Goal: Task Accomplishment & Management: Manage account settings

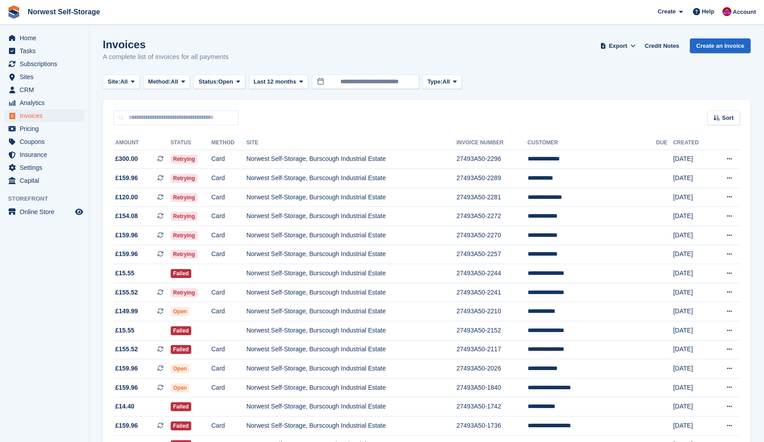
click at [30, 40] on span "Home" at bounding box center [47, 38] width 54 height 13
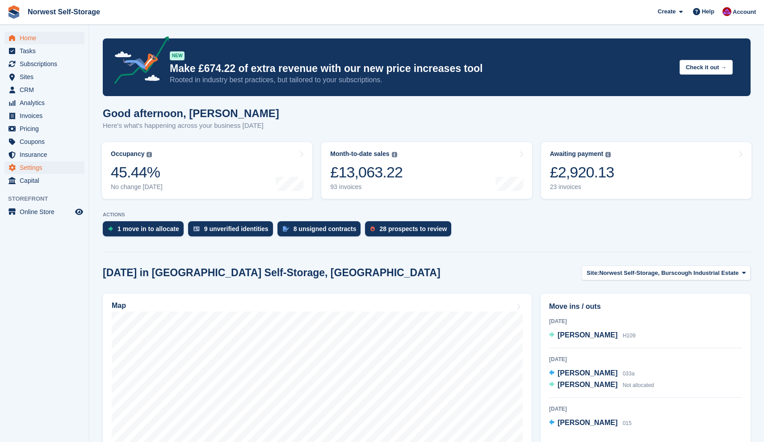
click at [27, 168] on span "Settings" at bounding box center [47, 167] width 54 height 13
click at [742, 12] on span "Account" at bounding box center [744, 12] width 23 height 9
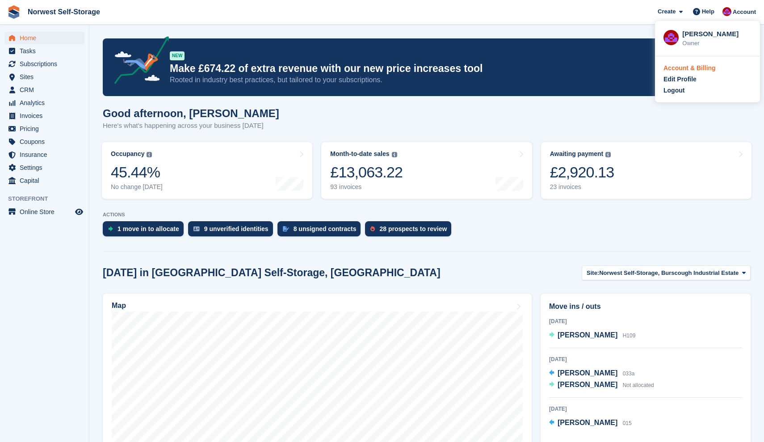
click at [679, 68] on div "Account & Billing" at bounding box center [690, 67] width 52 height 9
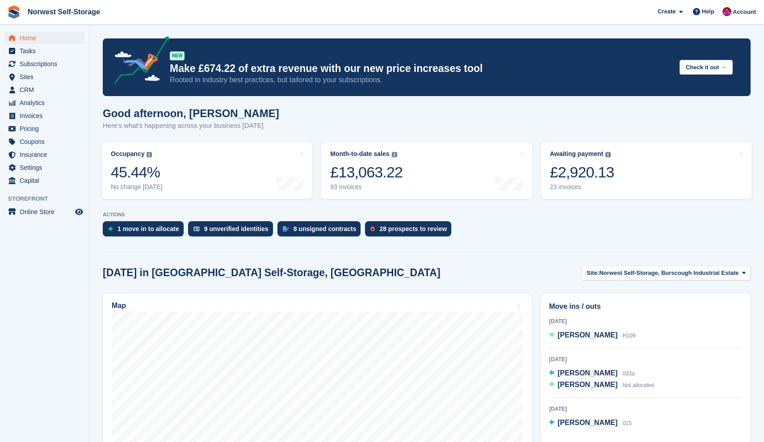
scroll to position [136, 0]
